Goal: Task Accomplishment & Management: Use online tool/utility

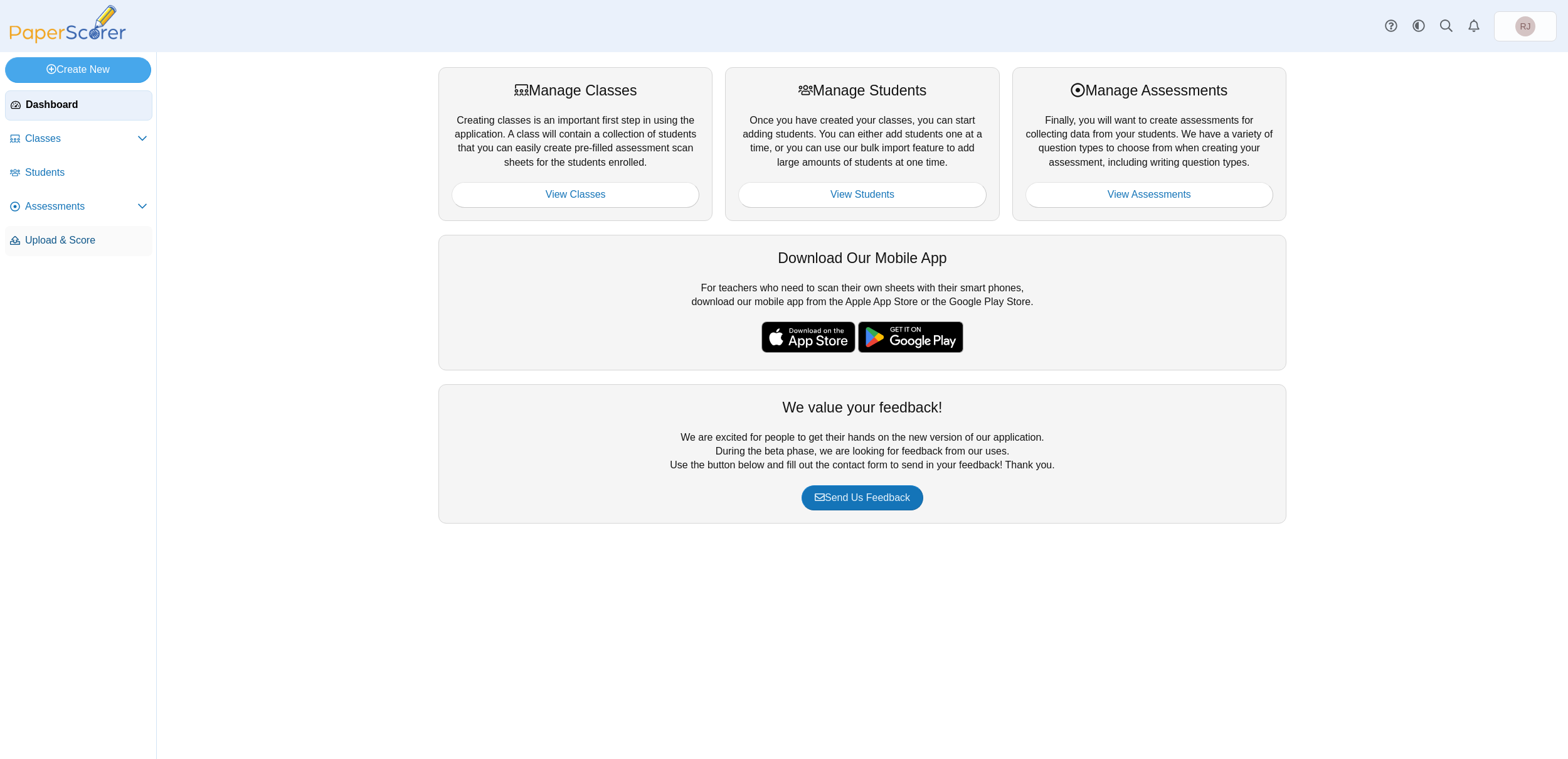
click at [79, 239] on span "Upload & Score" at bounding box center [86, 239] width 122 height 14
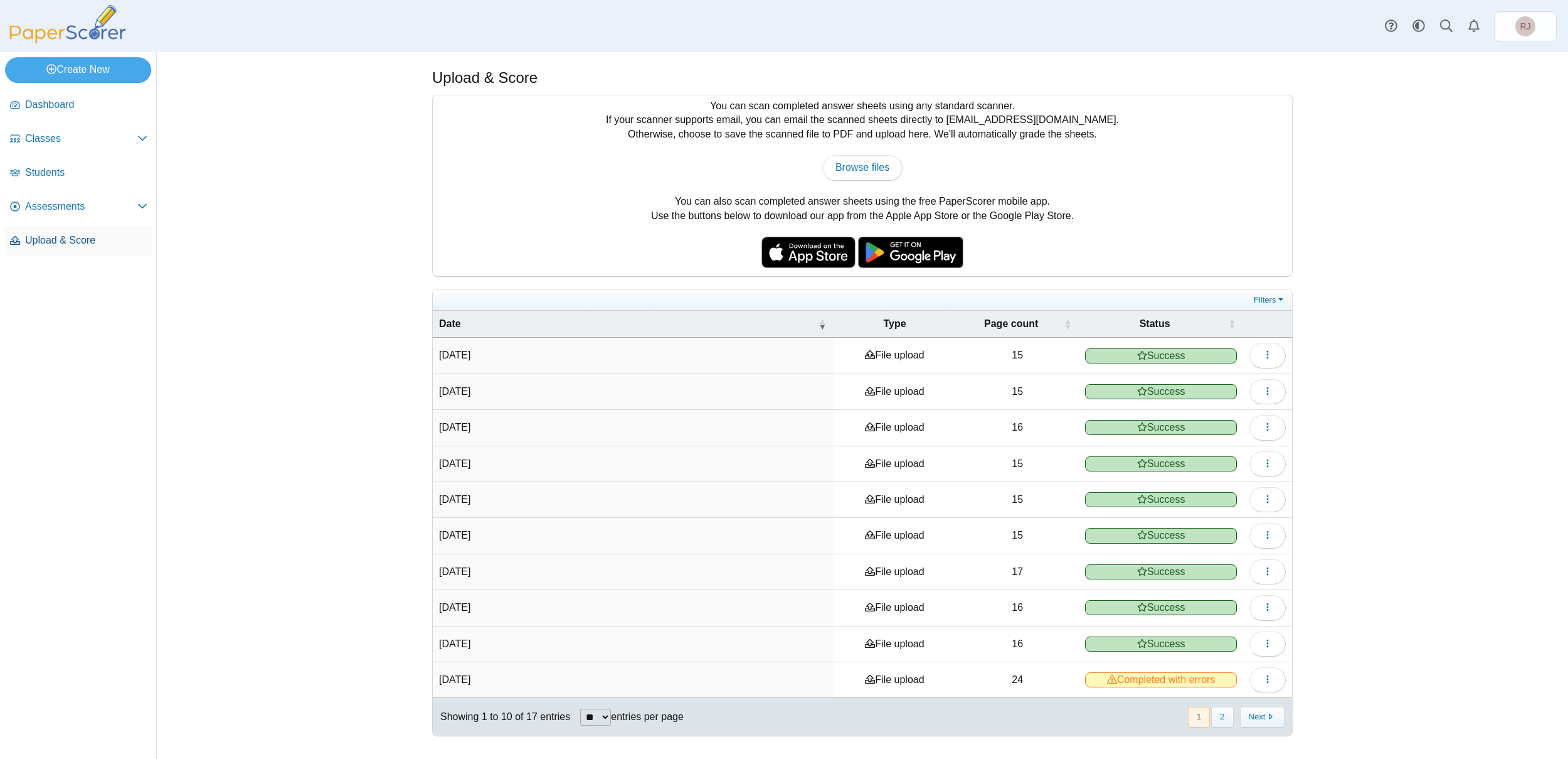
click at [44, 234] on span "Upload & Score" at bounding box center [86, 239] width 122 height 14
click at [40, 242] on span "Upload & Score" at bounding box center [86, 239] width 122 height 14
click at [884, 168] on span "Browse files" at bounding box center [863, 167] width 54 height 11
type input "**********"
click at [1201, 352] on span "Success" at bounding box center [1161, 355] width 151 height 15
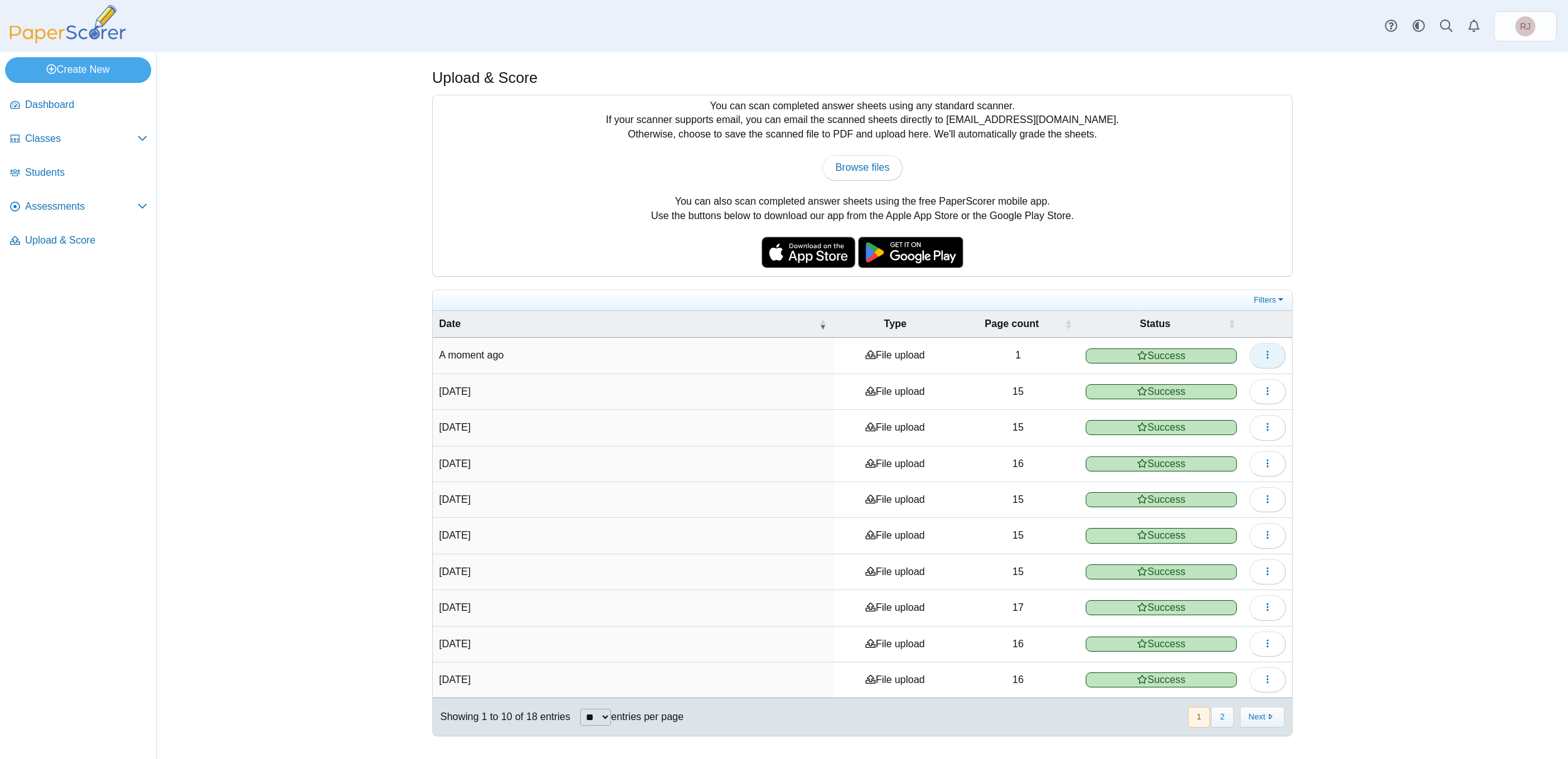
click at [1265, 355] on icon "button" at bounding box center [1267, 354] width 10 height 10
click at [1208, 379] on link "View scanned pages" at bounding box center [1210, 384] width 151 height 19
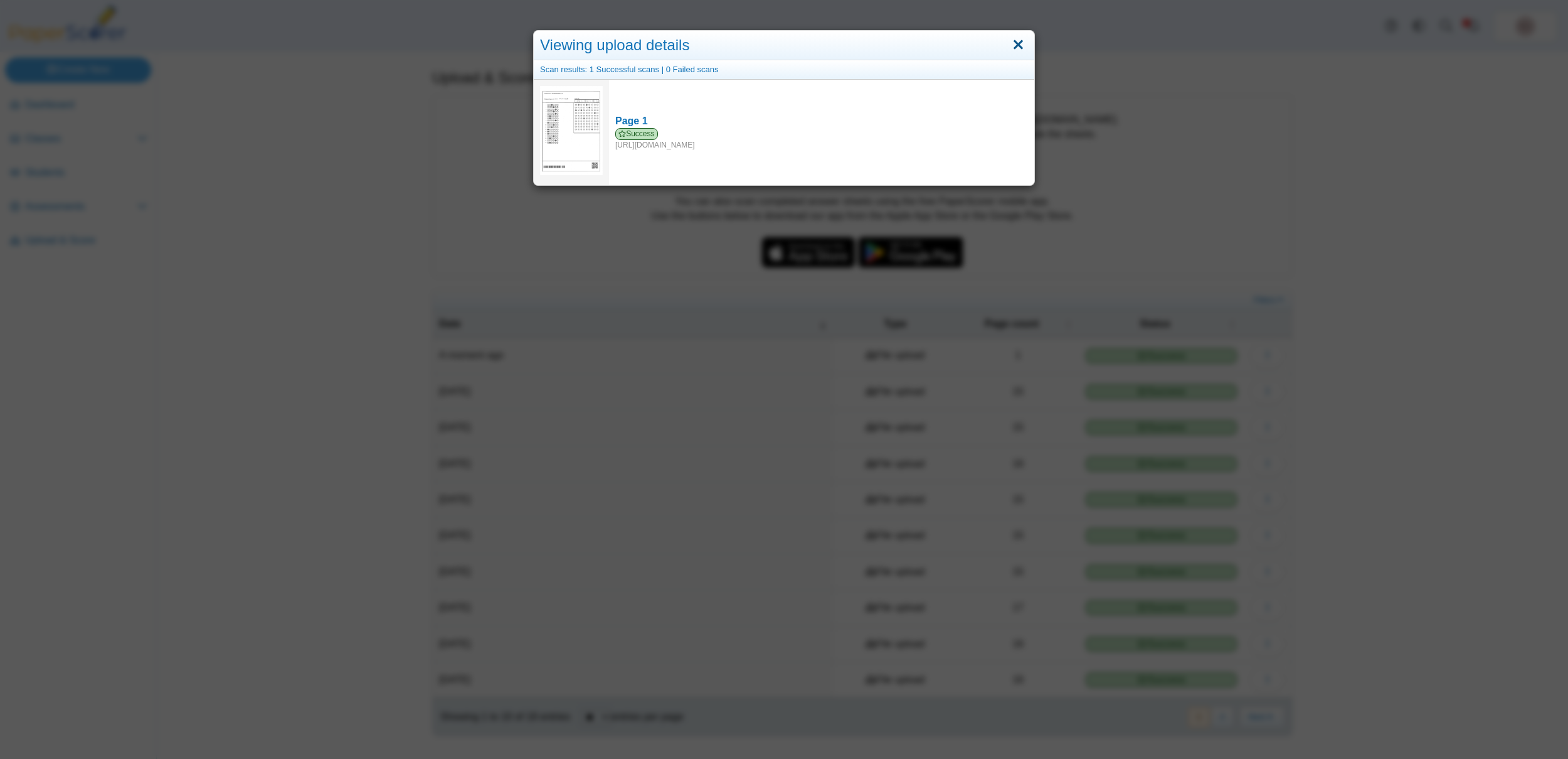
click at [1013, 40] on link "Close" at bounding box center [1019, 45] width 20 height 22
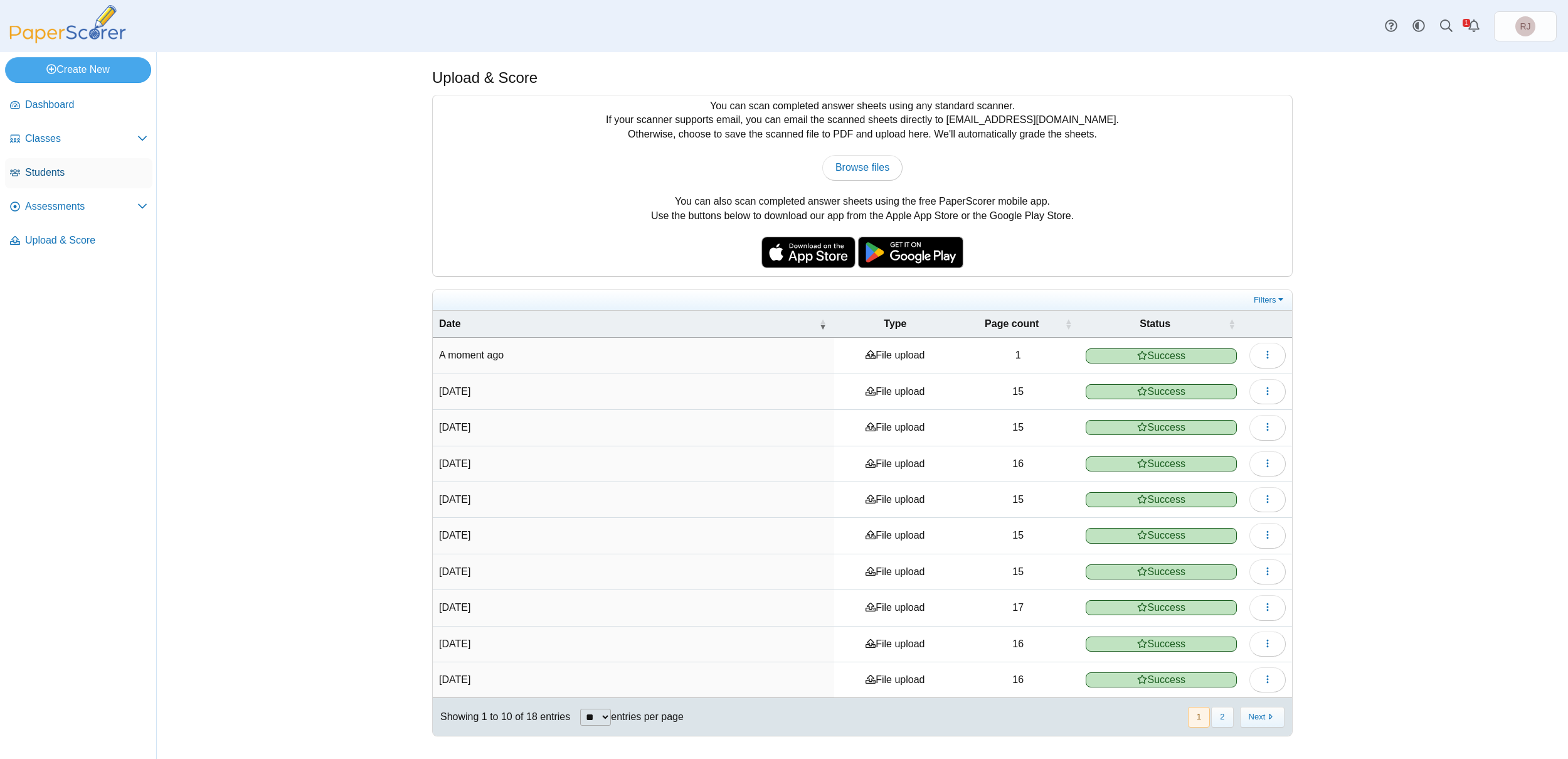
click at [38, 172] on span "Students" at bounding box center [86, 172] width 122 height 14
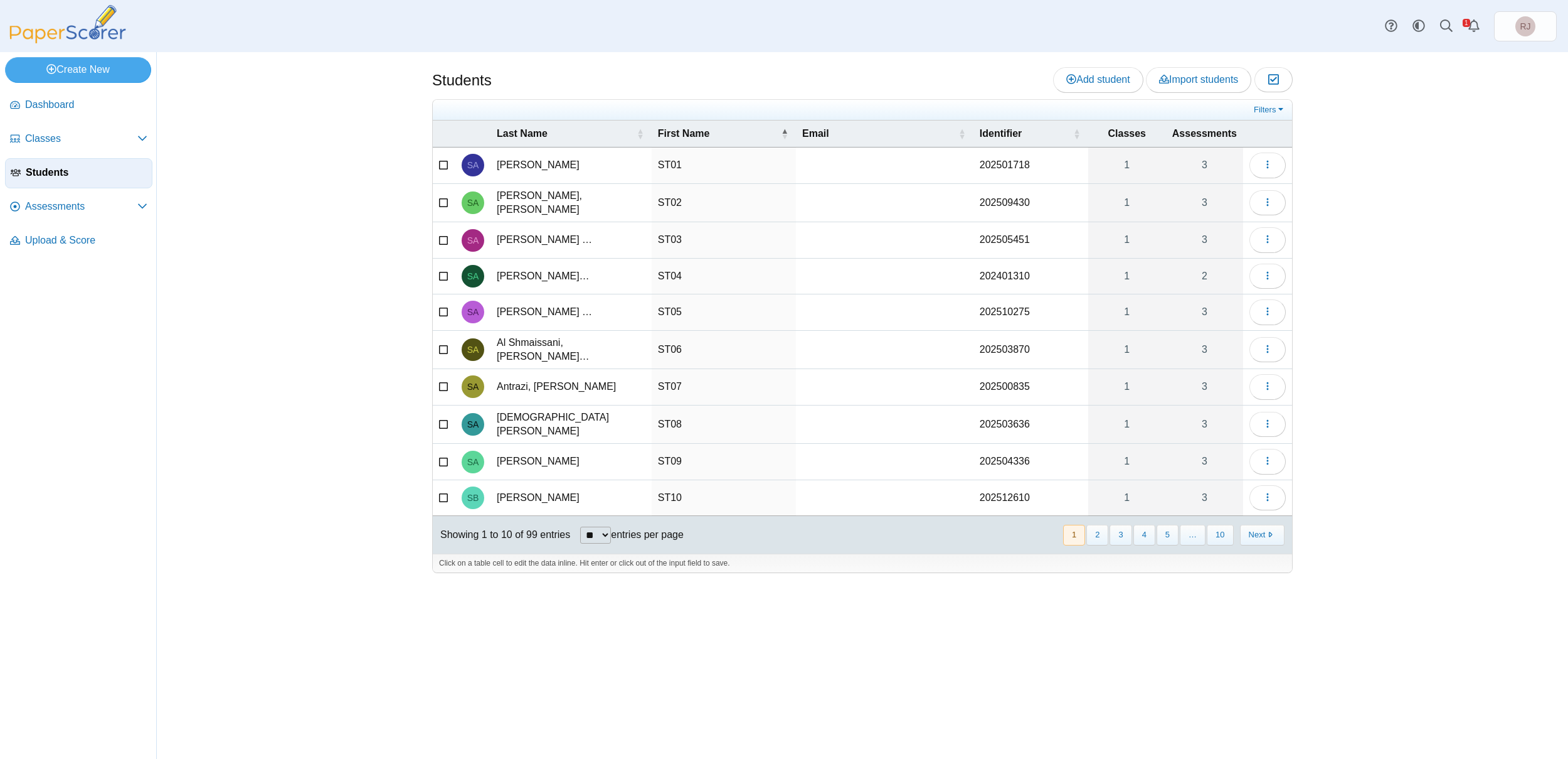
click at [609, 527] on select "** ** ** ***" at bounding box center [595, 535] width 31 height 17
select select "***"
click at [582, 527] on select "** ** ** ***" at bounding box center [595, 535] width 31 height 17
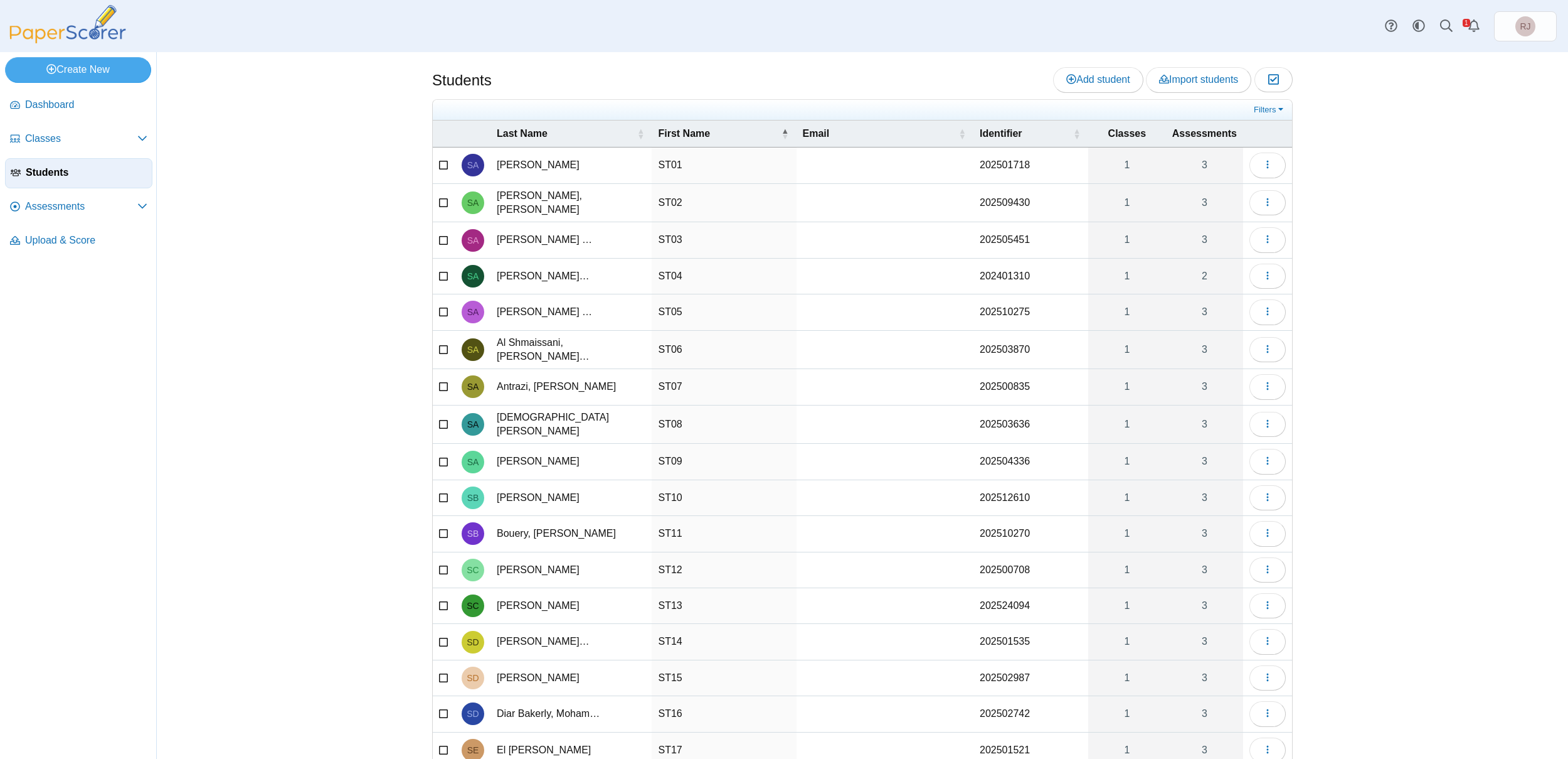
scroll to position [2317, 0]
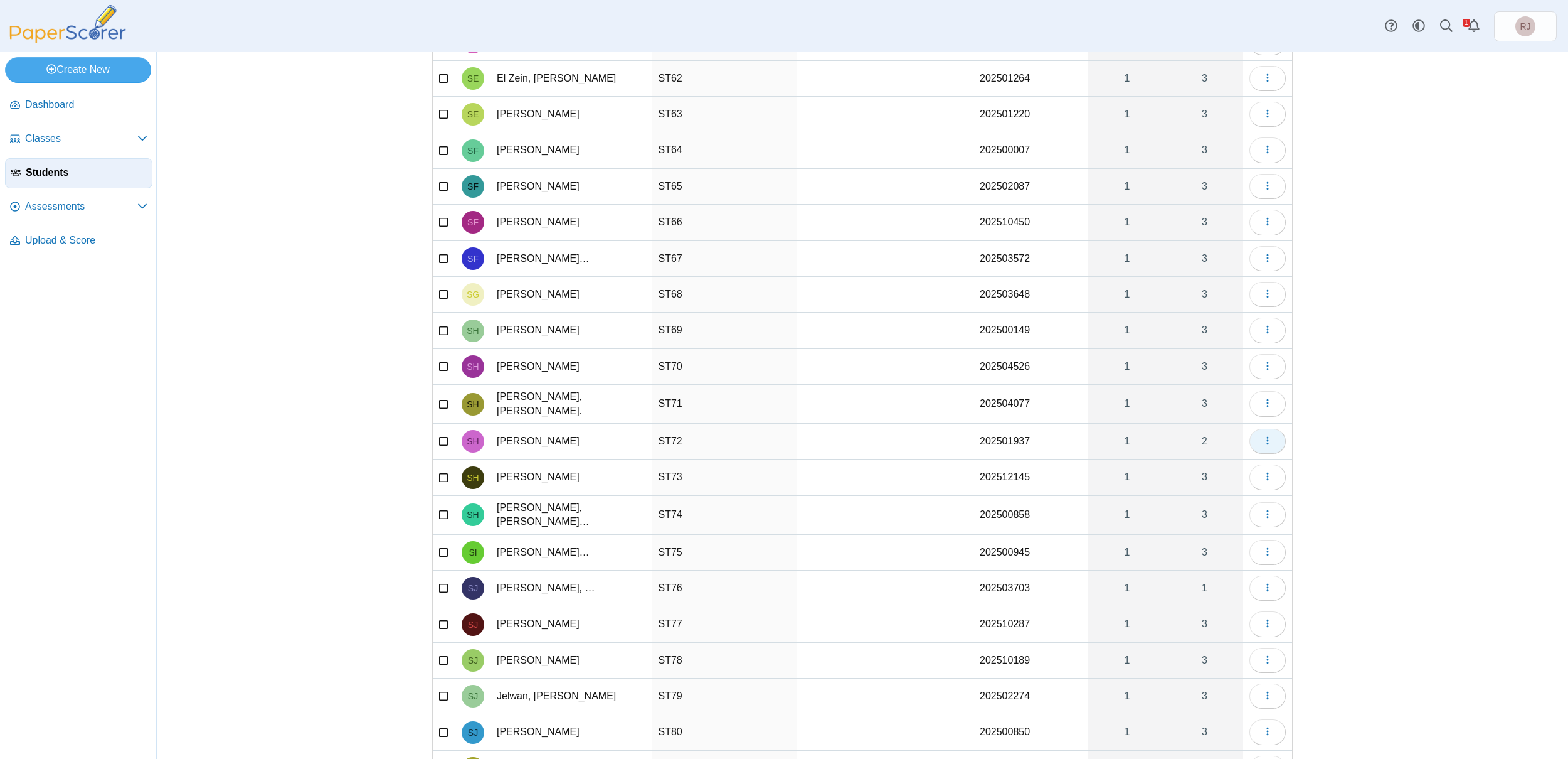
click at [1264, 436] on icon "button" at bounding box center [1267, 440] width 10 height 10
click at [1175, 473] on link "View assessments" at bounding box center [1210, 472] width 151 height 19
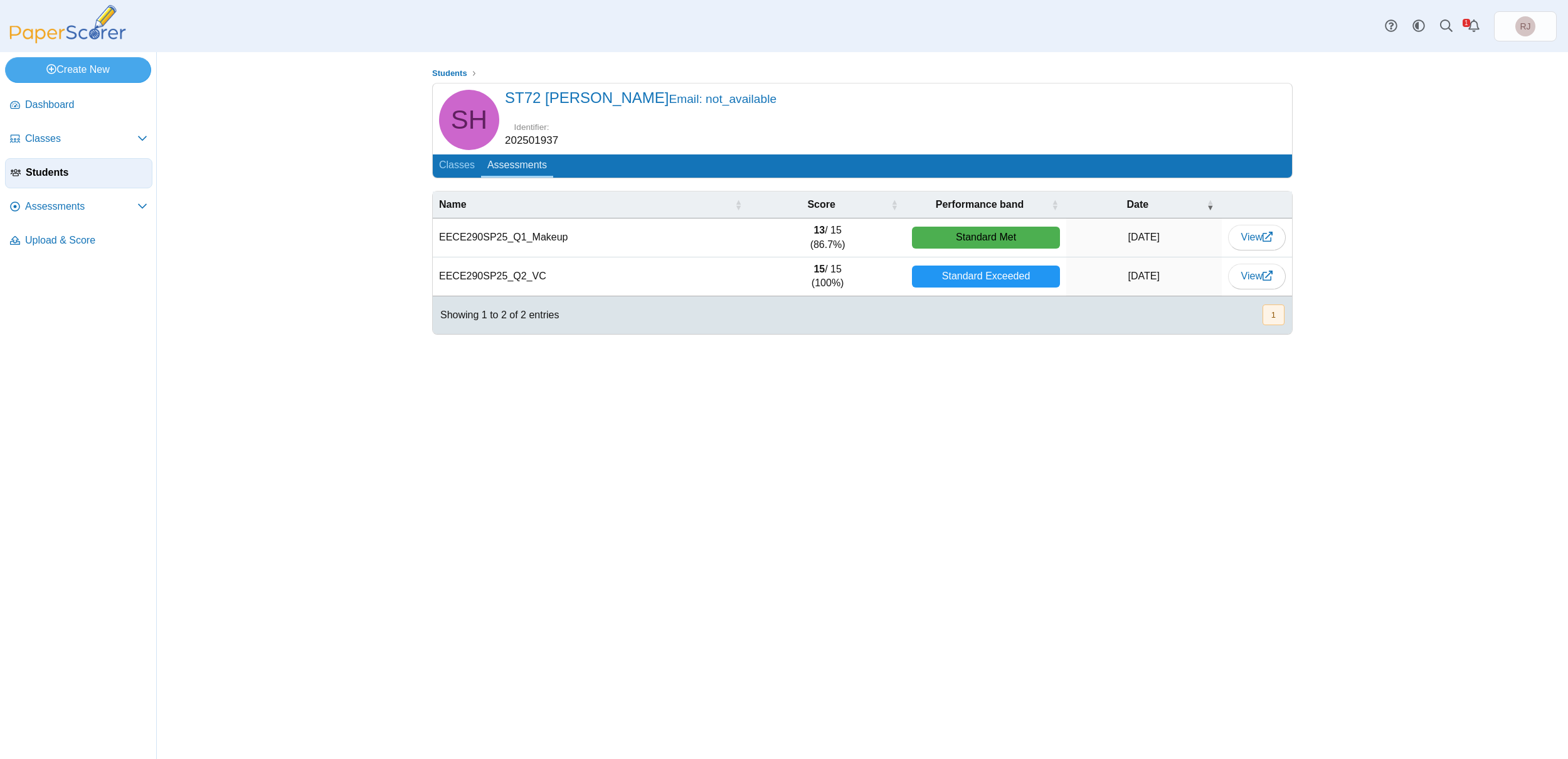
click at [49, 172] on span "Students" at bounding box center [86, 172] width 121 height 14
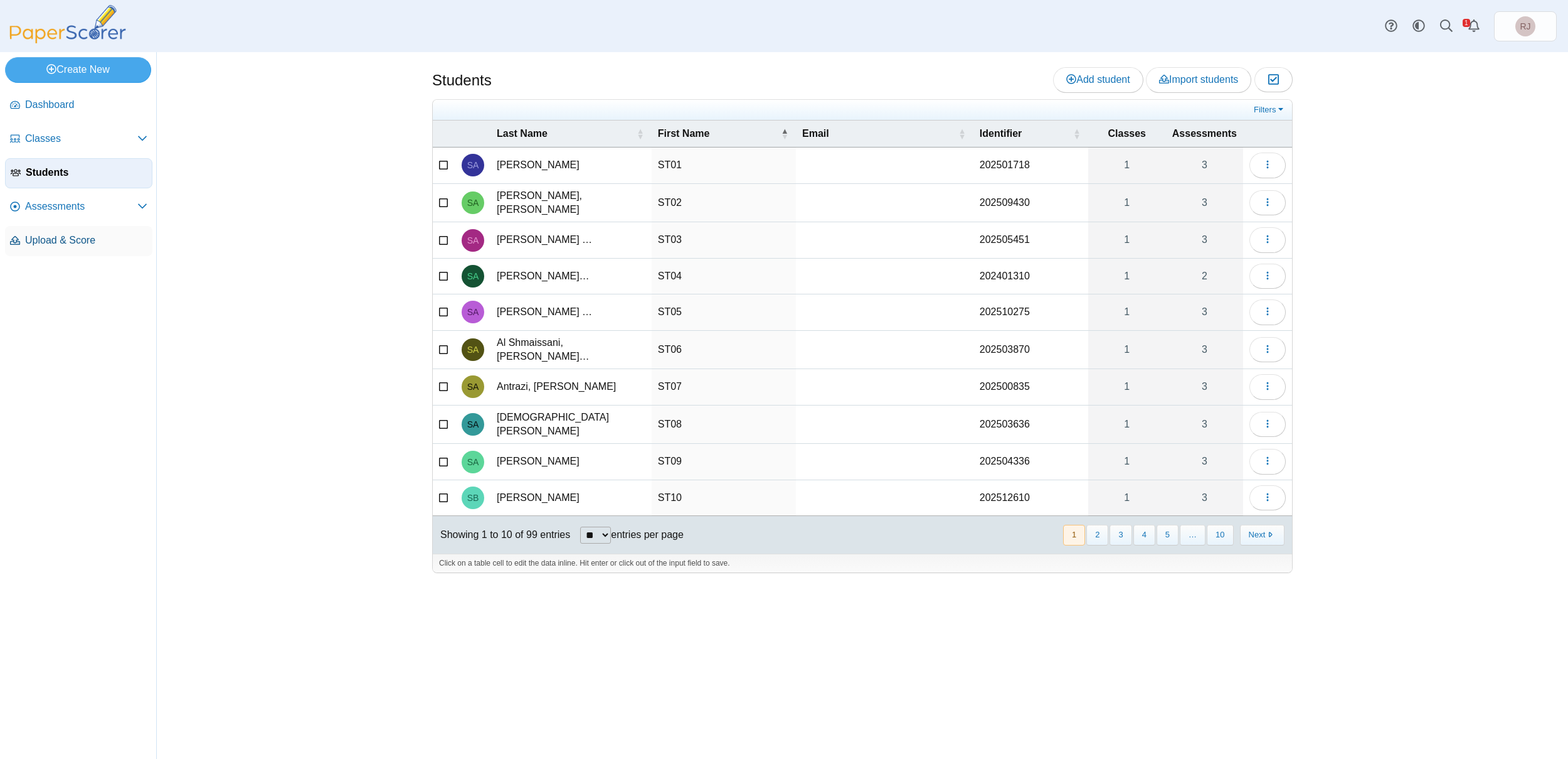
click at [61, 240] on span "Upload & Score" at bounding box center [86, 239] width 122 height 14
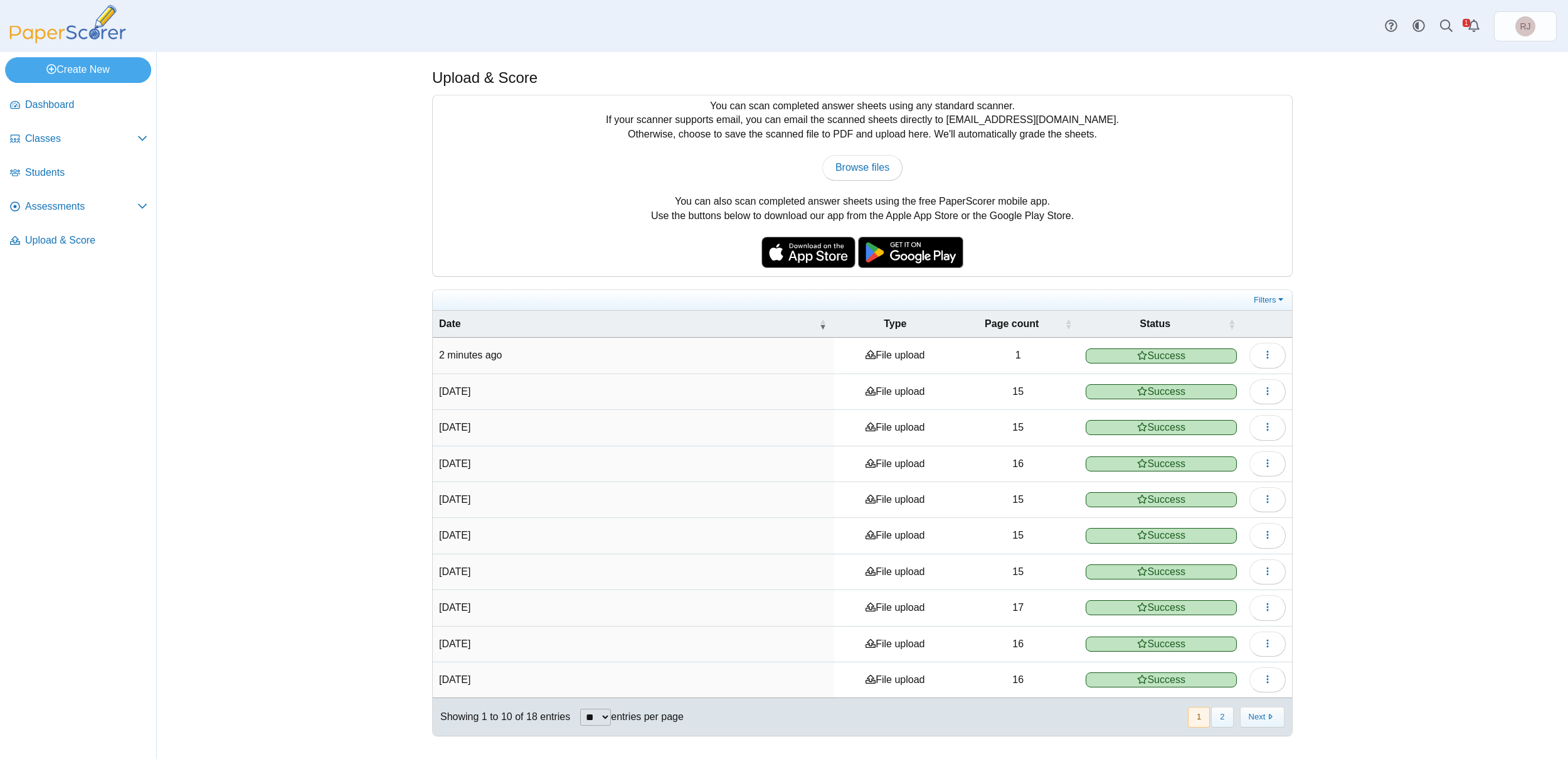
click at [490, 351] on time "2 minutes ago" at bounding box center [471, 355] width 63 height 11
click at [44, 206] on span "Assessments" at bounding box center [81, 206] width 112 height 14
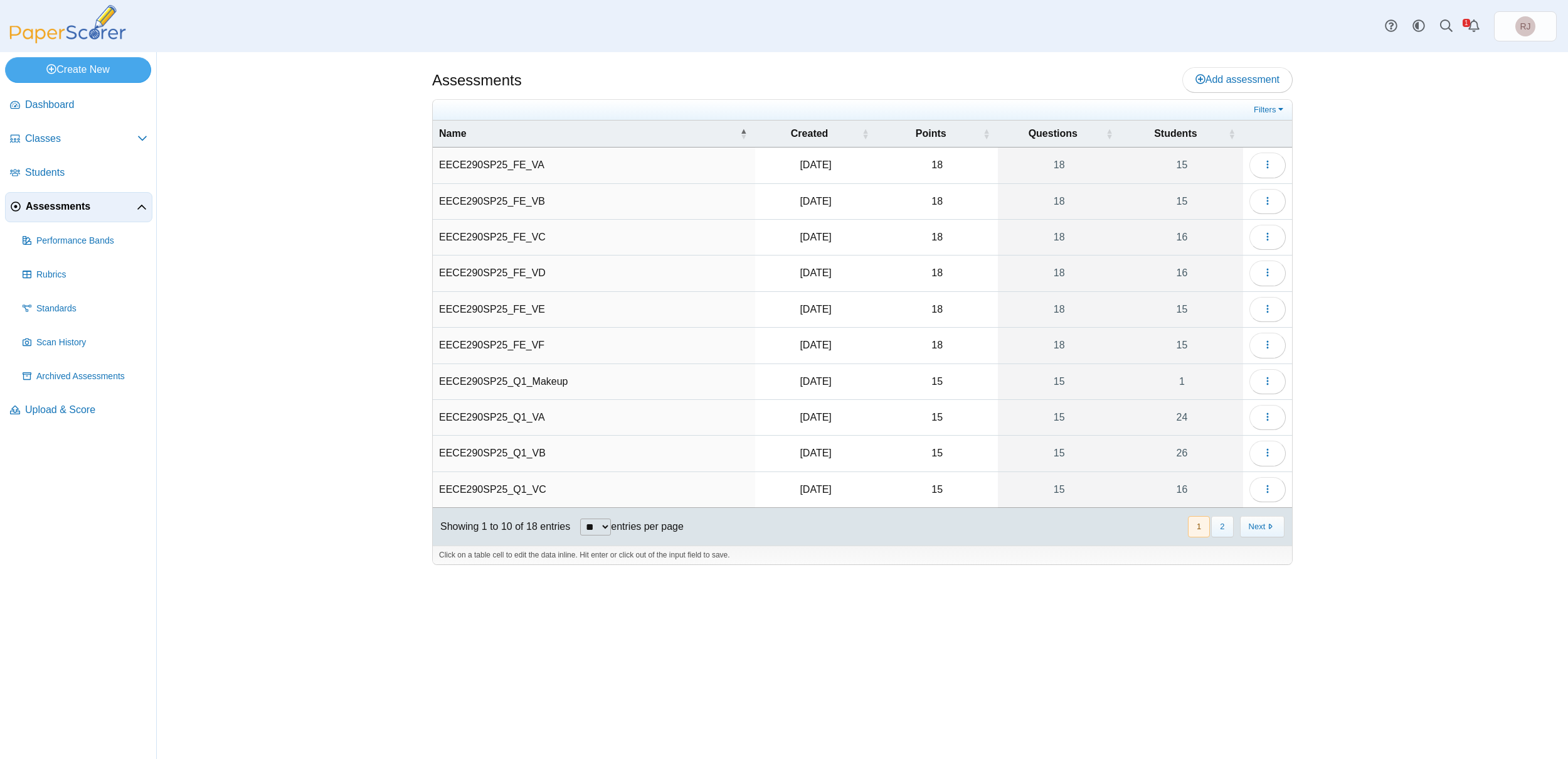
click at [517, 232] on td "EECE290SP25_FE_VC" at bounding box center [593, 238] width 322 height 36
click at [1268, 231] on icon "button" at bounding box center [1267, 236] width 10 height 10
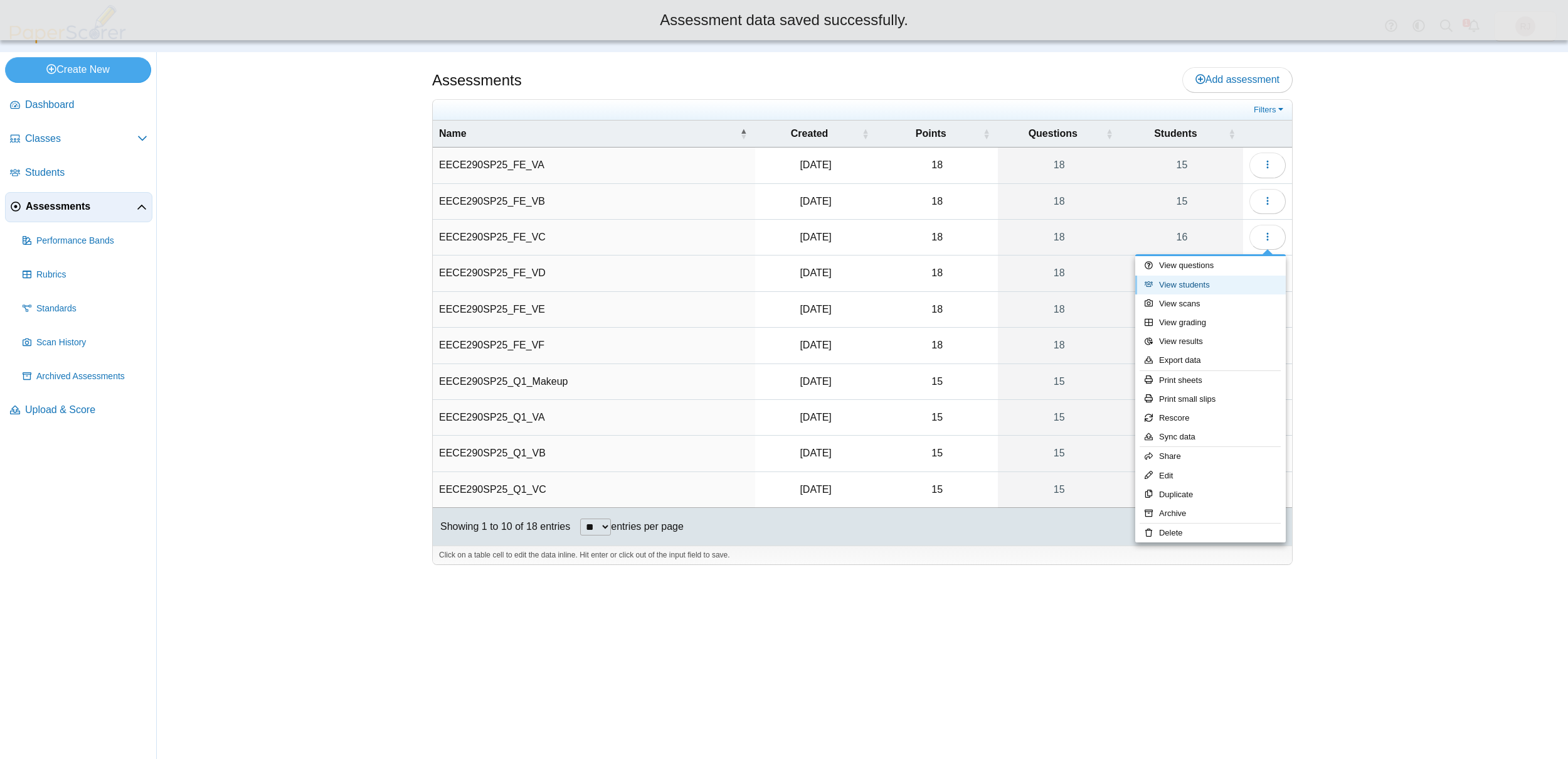
click at [1181, 286] on link "View students" at bounding box center [1210, 285] width 151 height 19
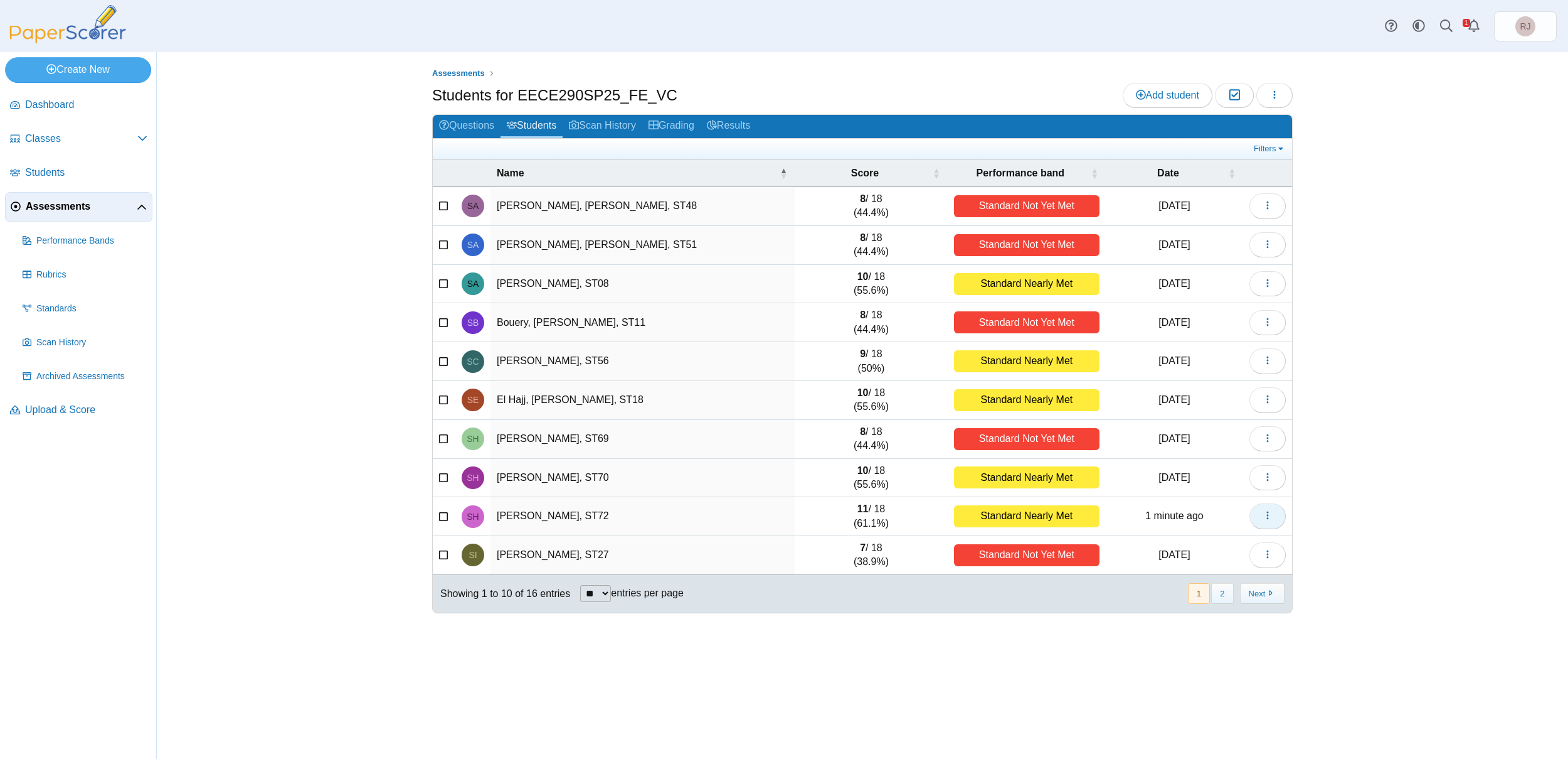
click at [1265, 515] on icon "button" at bounding box center [1267, 515] width 10 height 10
click at [1177, 548] on link "View profile" at bounding box center [1210, 548] width 151 height 19
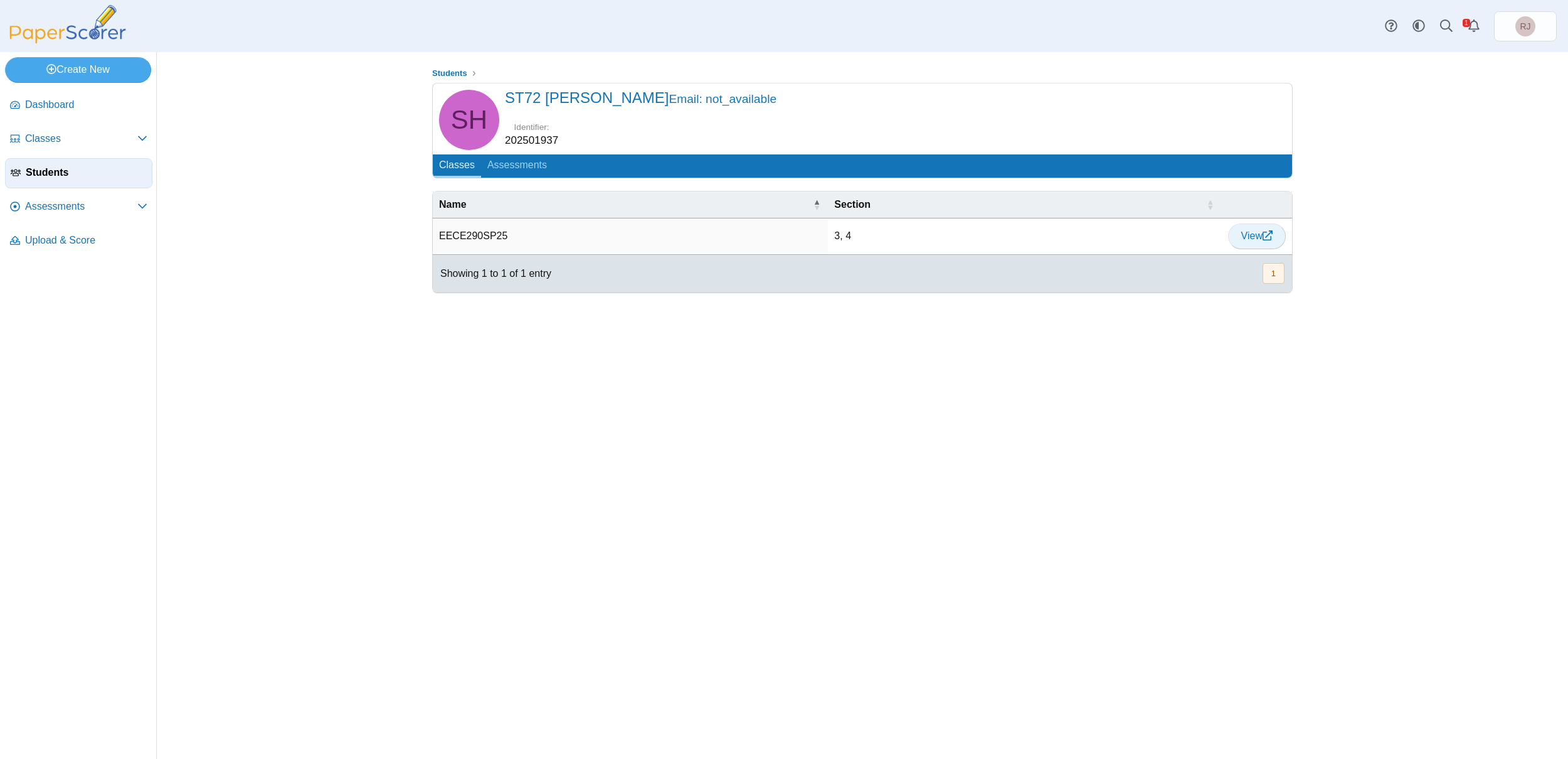
click at [1269, 233] on use at bounding box center [1267, 235] width 10 height 10
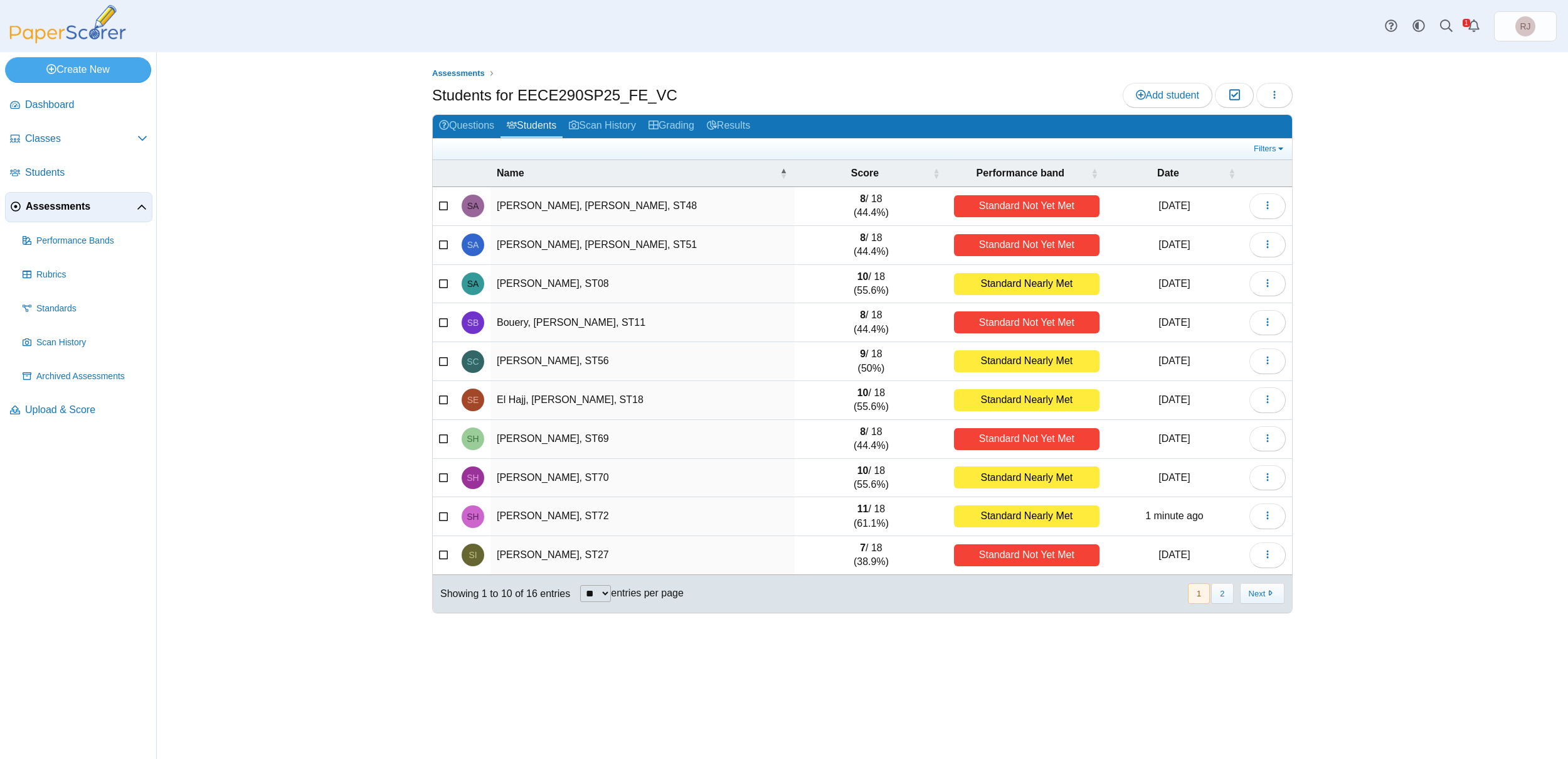
click at [465, 521] on span "SH" at bounding box center [472, 516] width 23 height 23
click at [524, 519] on td "[PERSON_NAME], ST72" at bounding box center [642, 516] width 304 height 39
click at [1267, 520] on icon "button" at bounding box center [1267, 515] width 10 height 10
click at [1195, 570] on link "View scanned test" at bounding box center [1210, 567] width 151 height 19
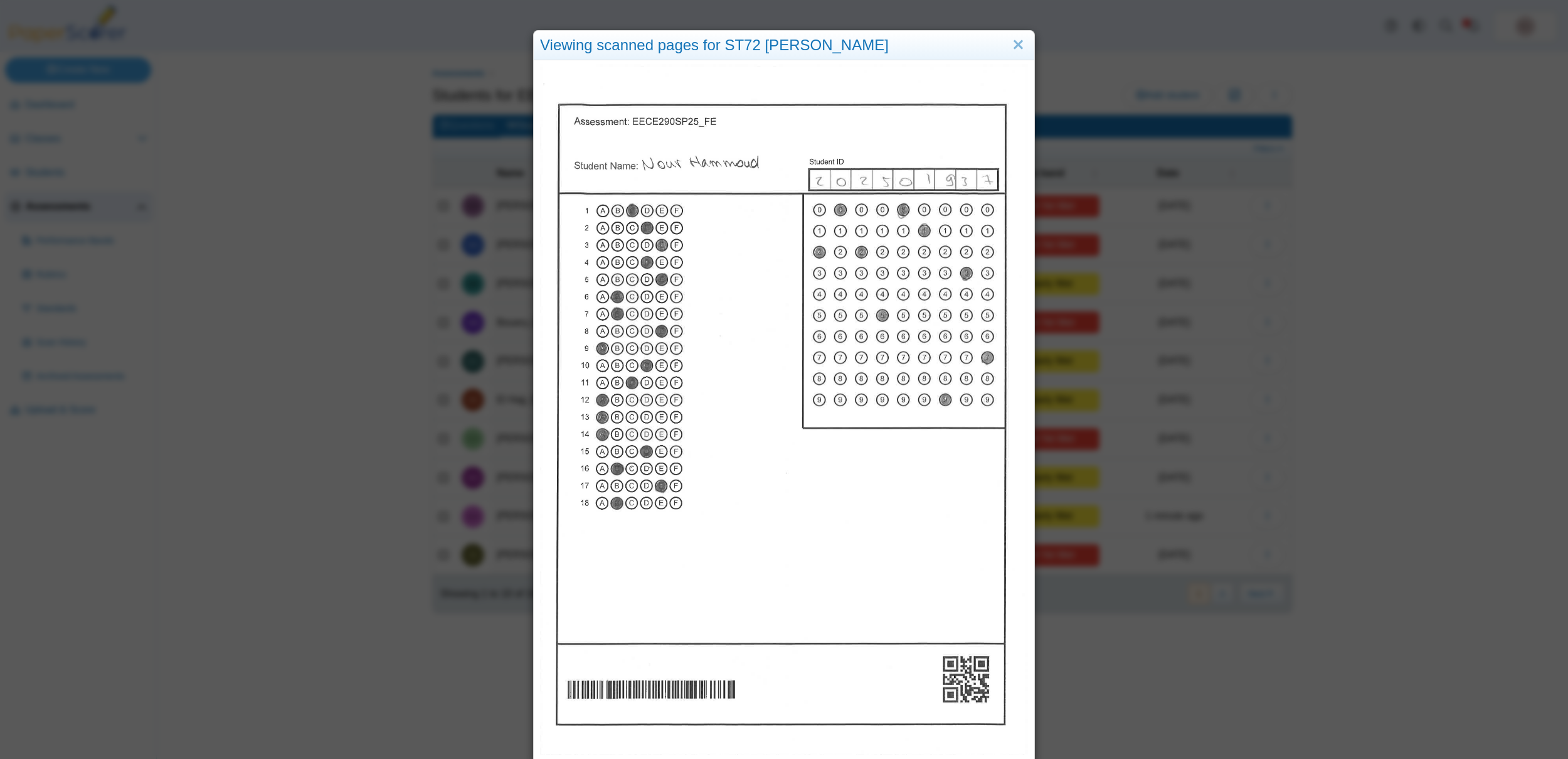
scroll to position [10, 0]
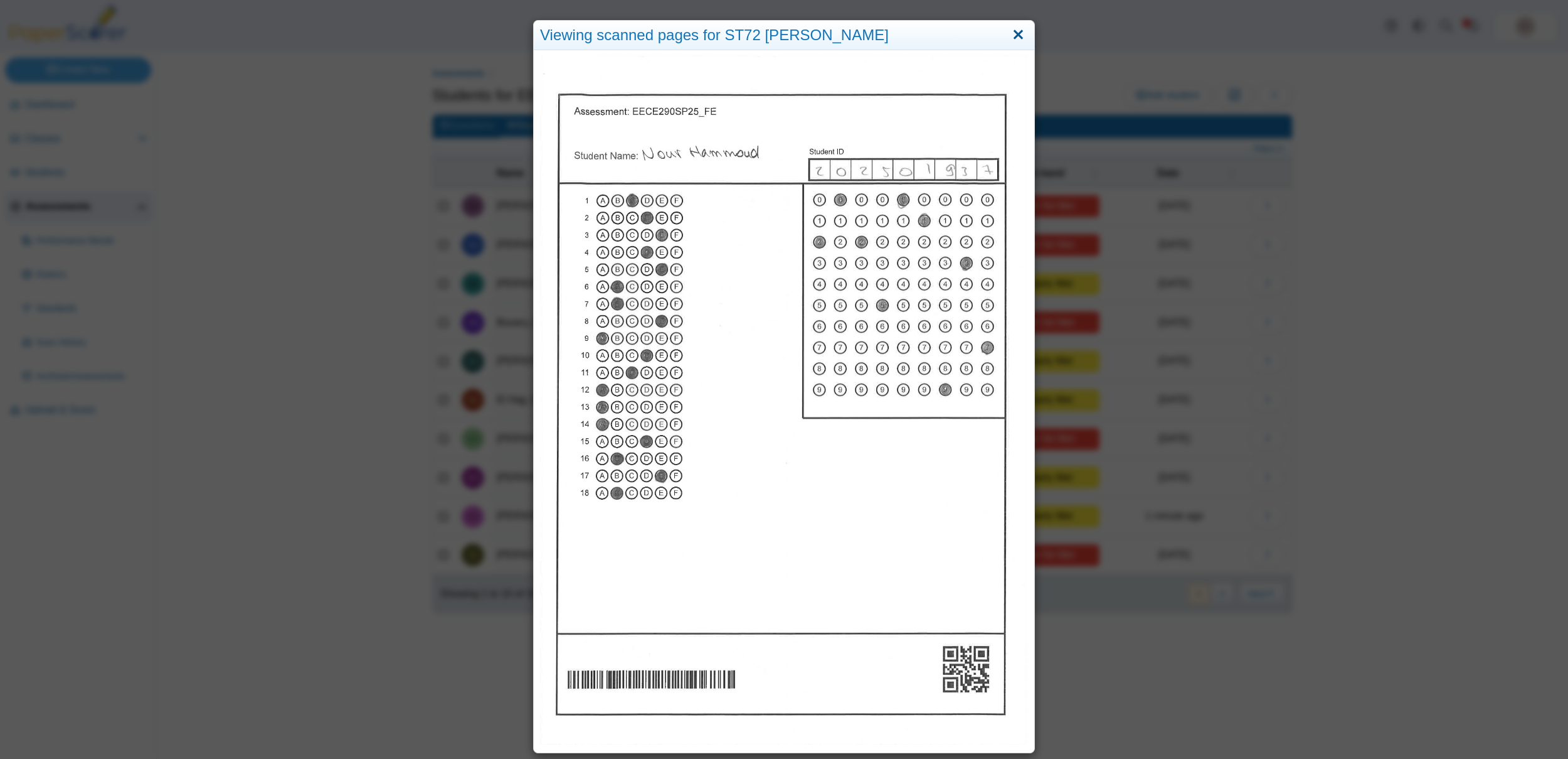
click at [1017, 35] on link "Close" at bounding box center [1019, 35] width 20 height 22
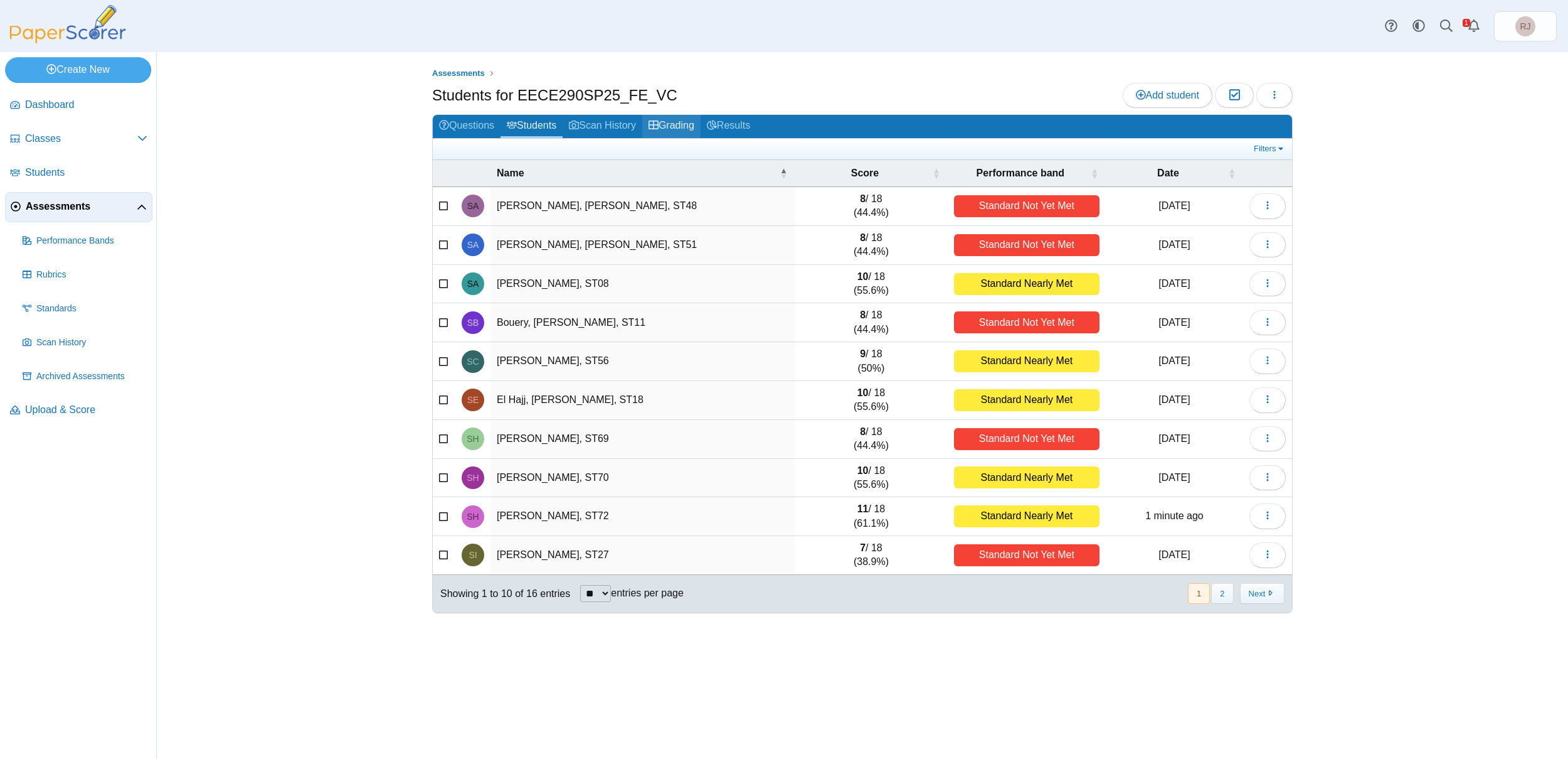
click at [678, 126] on link "Grading" at bounding box center [671, 126] width 59 height 23
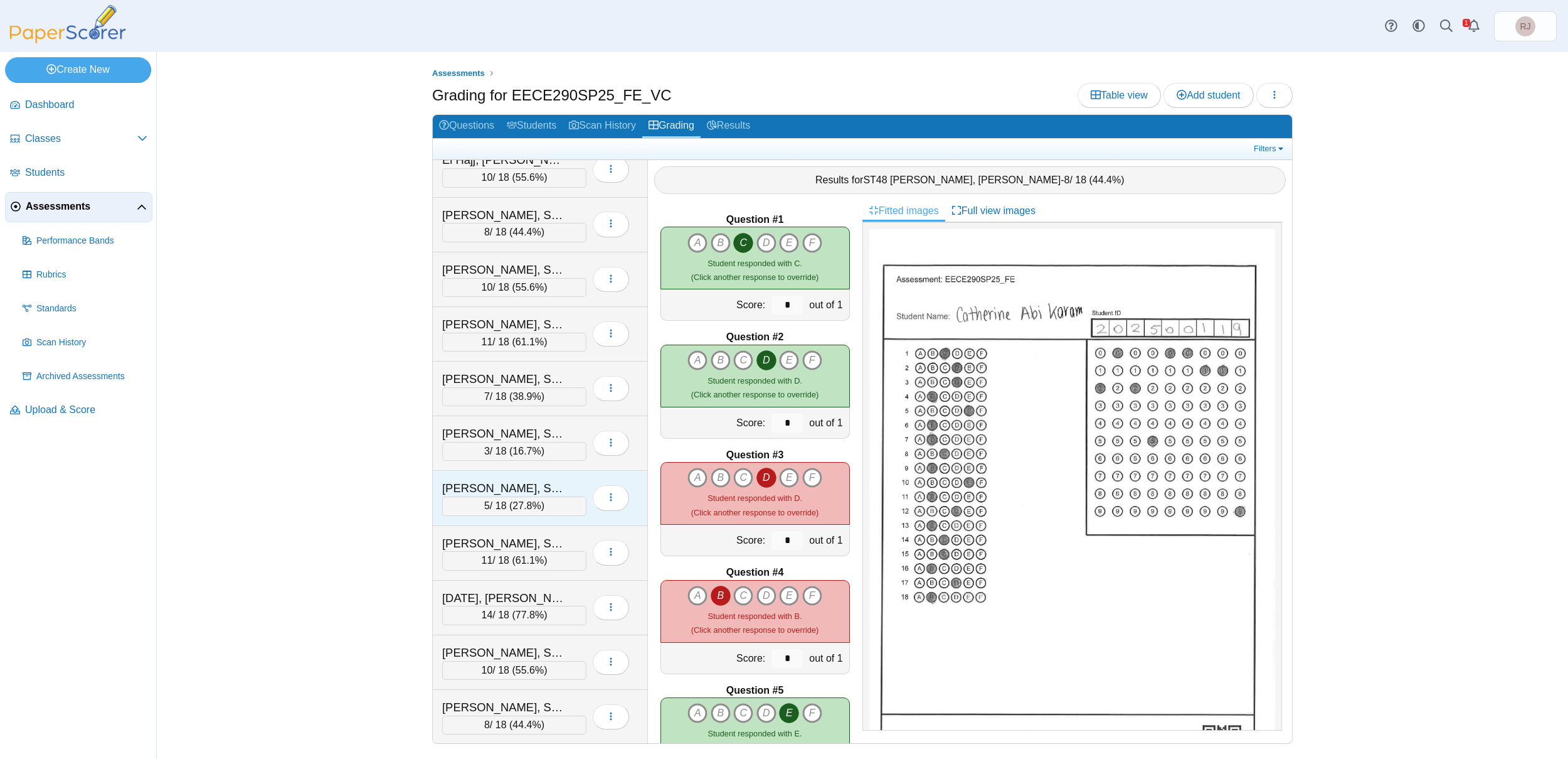
scroll to position [280, 0]
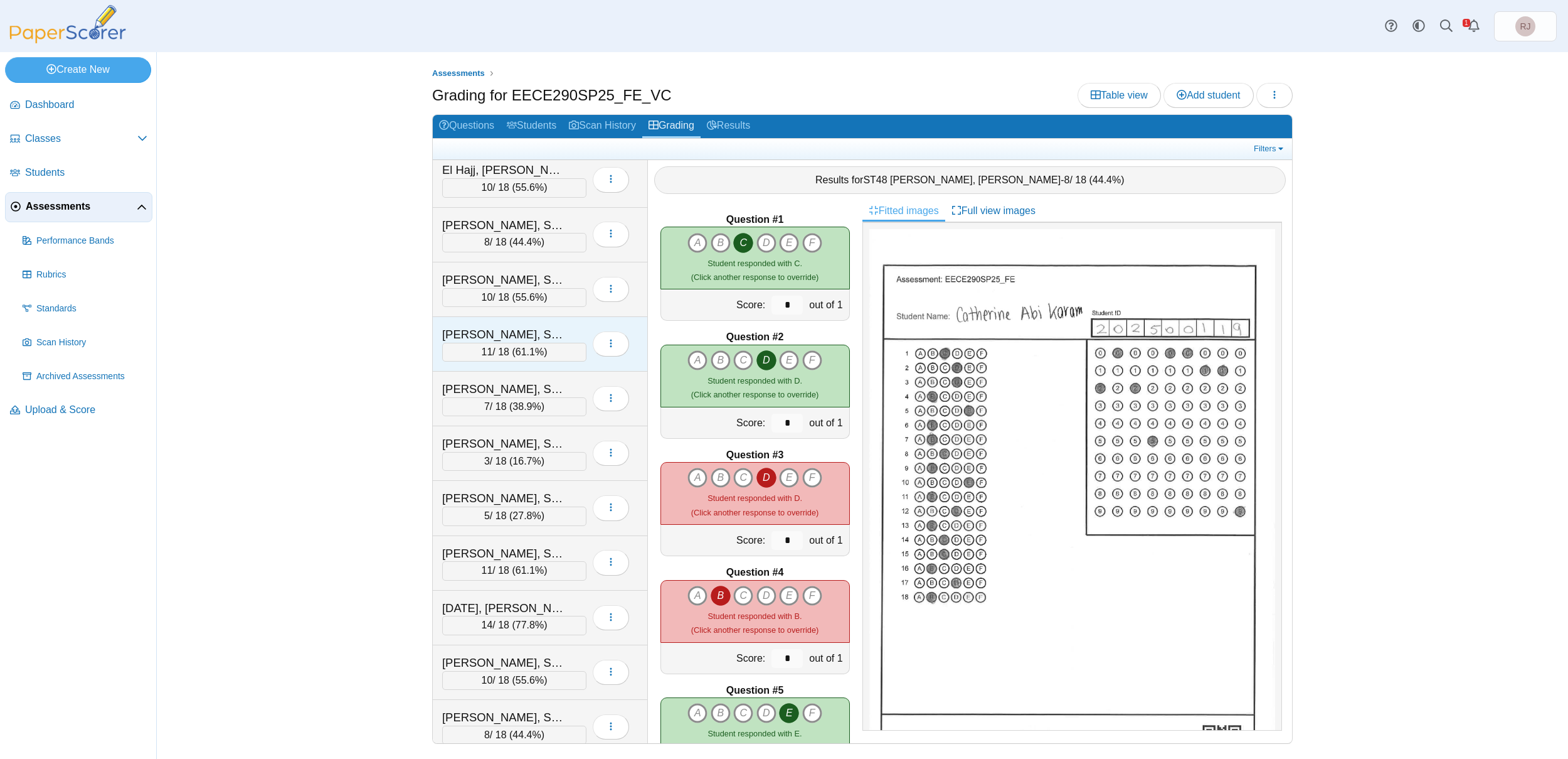
click at [518, 332] on div "[PERSON_NAME], ST72" at bounding box center [505, 334] width 126 height 16
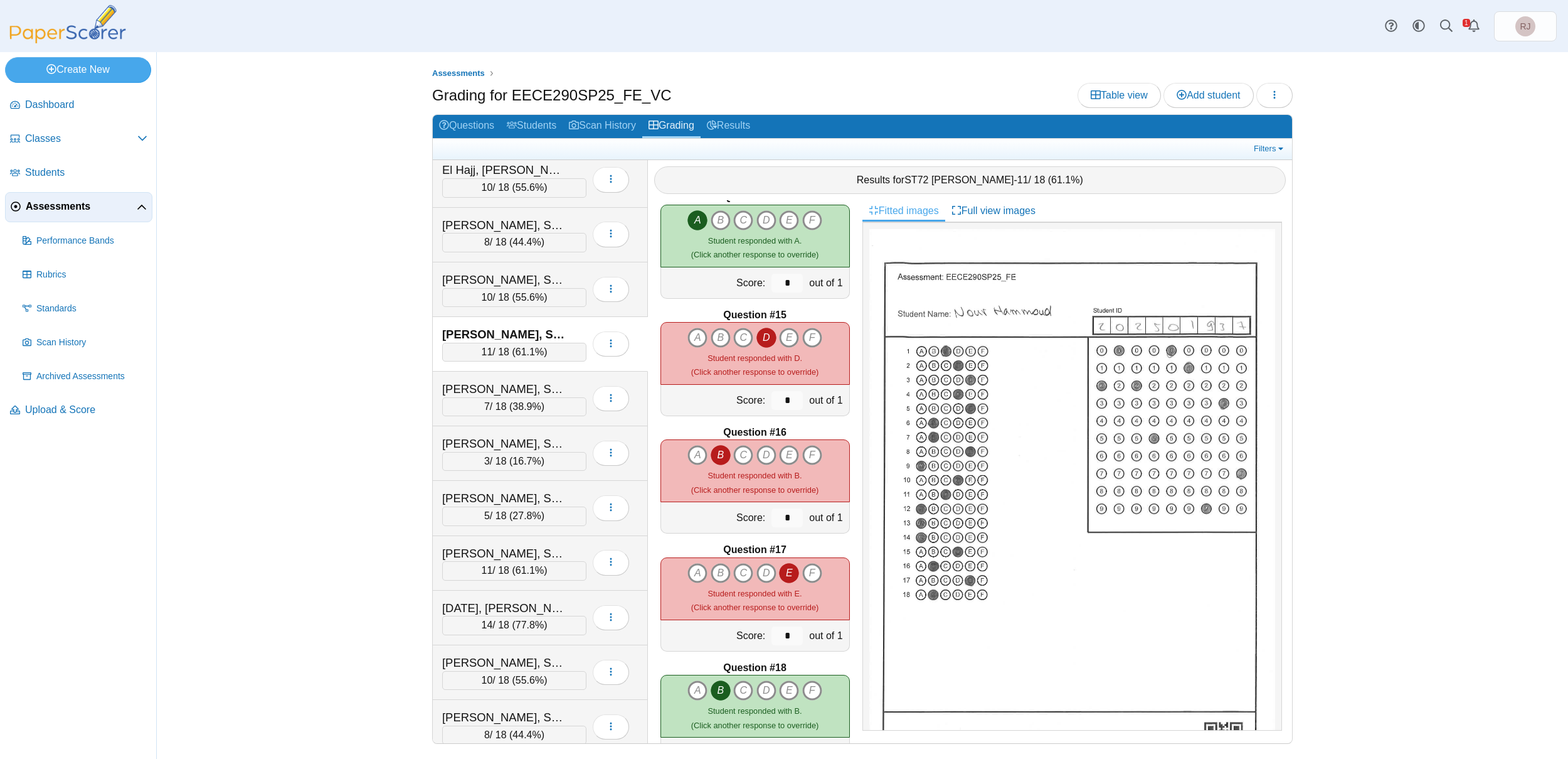
scroll to position [1598, 0]
